Goal: Transaction & Acquisition: Purchase product/service

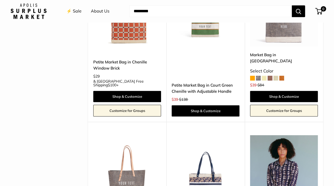
scroll to position [1264, 0]
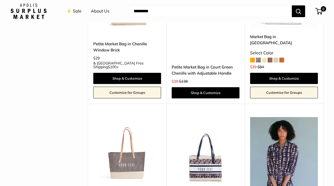
click at [0, 0] on img at bounding box center [0, 0] width 0 height 0
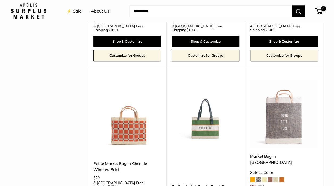
scroll to position [1104, 0]
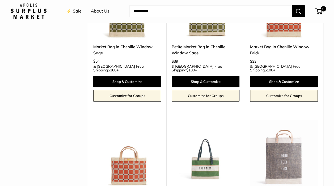
click at [0, 0] on img at bounding box center [0, 0] width 0 height 0
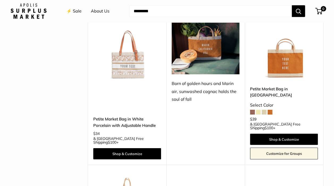
scroll to position [678, 0]
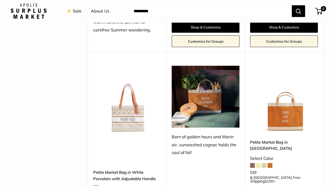
click at [126, 139] on div "Petite Market Bag in White Porcelain with Adjustable Handle $34 & USA Free Ship…" at bounding box center [127, 175] width 68 height 73
click at [130, 169] on link "Petite Market Bag in White Porcelain with Adjustable Handle" at bounding box center [127, 175] width 68 height 13
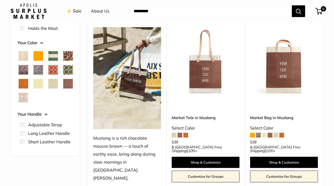
scroll to position [66, 0]
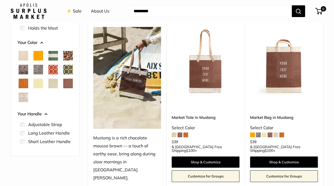
click at [0, 0] on img at bounding box center [0, 0] width 0 height 0
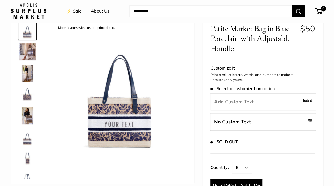
scroll to position [53, 0]
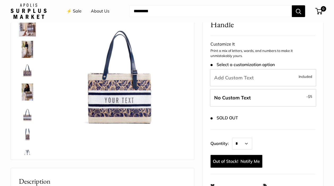
click at [27, 71] on img at bounding box center [27, 70] width 17 height 17
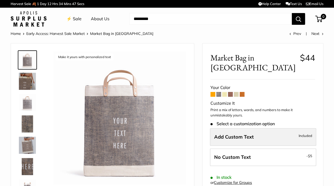
click at [237, 132] on label "Add Custom Text Included" at bounding box center [263, 137] width 106 height 18
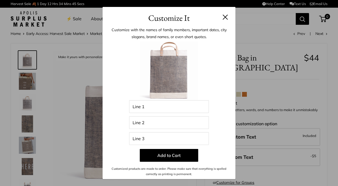
click at [225, 21] on h3 "Customize It" at bounding box center [169, 18] width 117 height 13
click at [227, 15] on button at bounding box center [225, 16] width 5 height 5
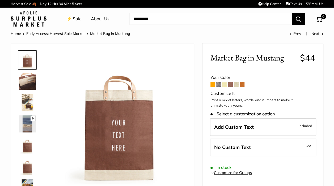
click at [242, 82] on span at bounding box center [242, 84] width 5 height 5
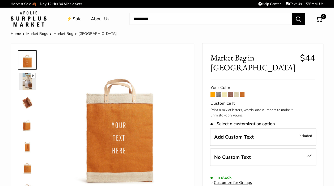
click at [236, 92] on span at bounding box center [236, 94] width 5 height 5
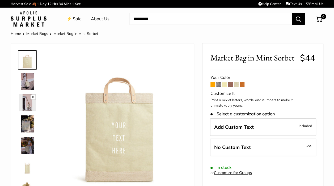
click at [230, 83] on span at bounding box center [230, 84] width 5 height 5
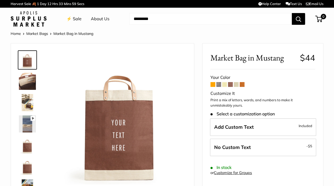
click at [225, 84] on span at bounding box center [224, 84] width 5 height 5
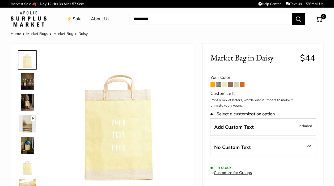
click at [219, 84] on span at bounding box center [219, 84] width 5 height 5
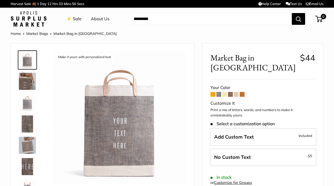
click at [213, 92] on span at bounding box center [213, 94] width 5 height 5
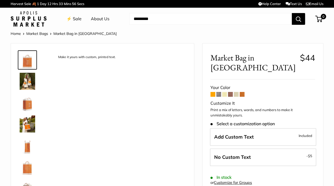
click at [219, 92] on span at bounding box center [219, 94] width 5 height 5
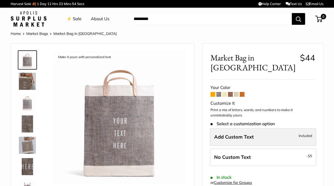
click at [240, 128] on label "Add Custom Text Included" at bounding box center [263, 137] width 106 height 18
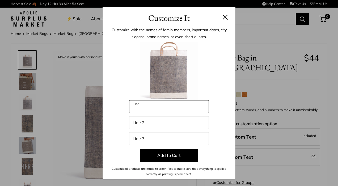
click at [190, 108] on input "Line 1" at bounding box center [169, 106] width 80 height 13
type input "*"
type input "*******"
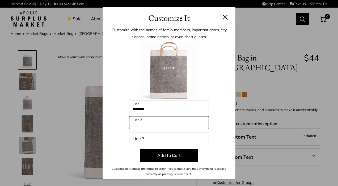
click at [164, 125] on input "Line 2" at bounding box center [169, 122] width 80 height 13
type input "********"
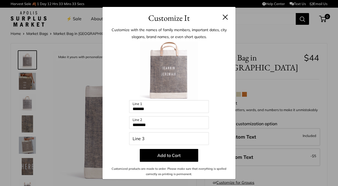
click at [225, 18] on button at bounding box center [225, 16] width 5 height 5
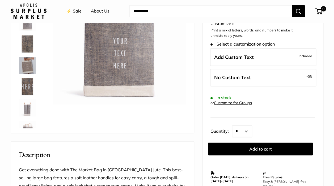
scroll to position [53, 0]
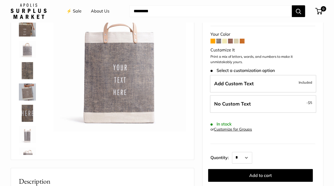
click at [29, 94] on img at bounding box center [27, 91] width 17 height 17
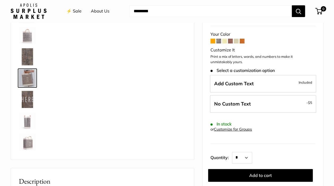
scroll to position [16, 0]
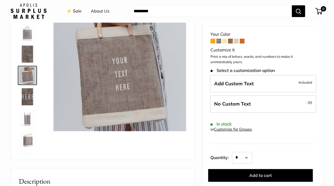
click at [231, 39] on span at bounding box center [230, 41] width 5 height 5
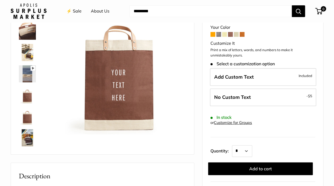
scroll to position [53, 0]
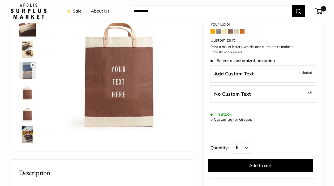
click at [256, 66] on label "Add Custom Text Included" at bounding box center [263, 74] width 106 height 18
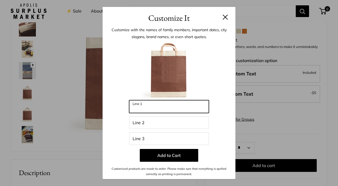
click at [168, 110] on input "Line 1" at bounding box center [169, 106] width 80 height 13
type input "*"
type input "******"
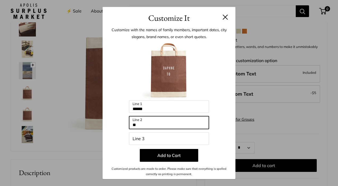
type input "*"
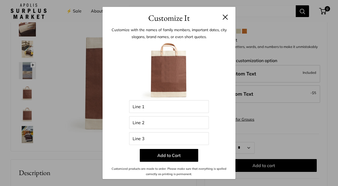
click at [227, 14] on h3 "Customize It" at bounding box center [169, 18] width 117 height 13
click at [225, 15] on button at bounding box center [225, 16] width 5 height 5
